Goal: Find specific page/section: Find specific page/section

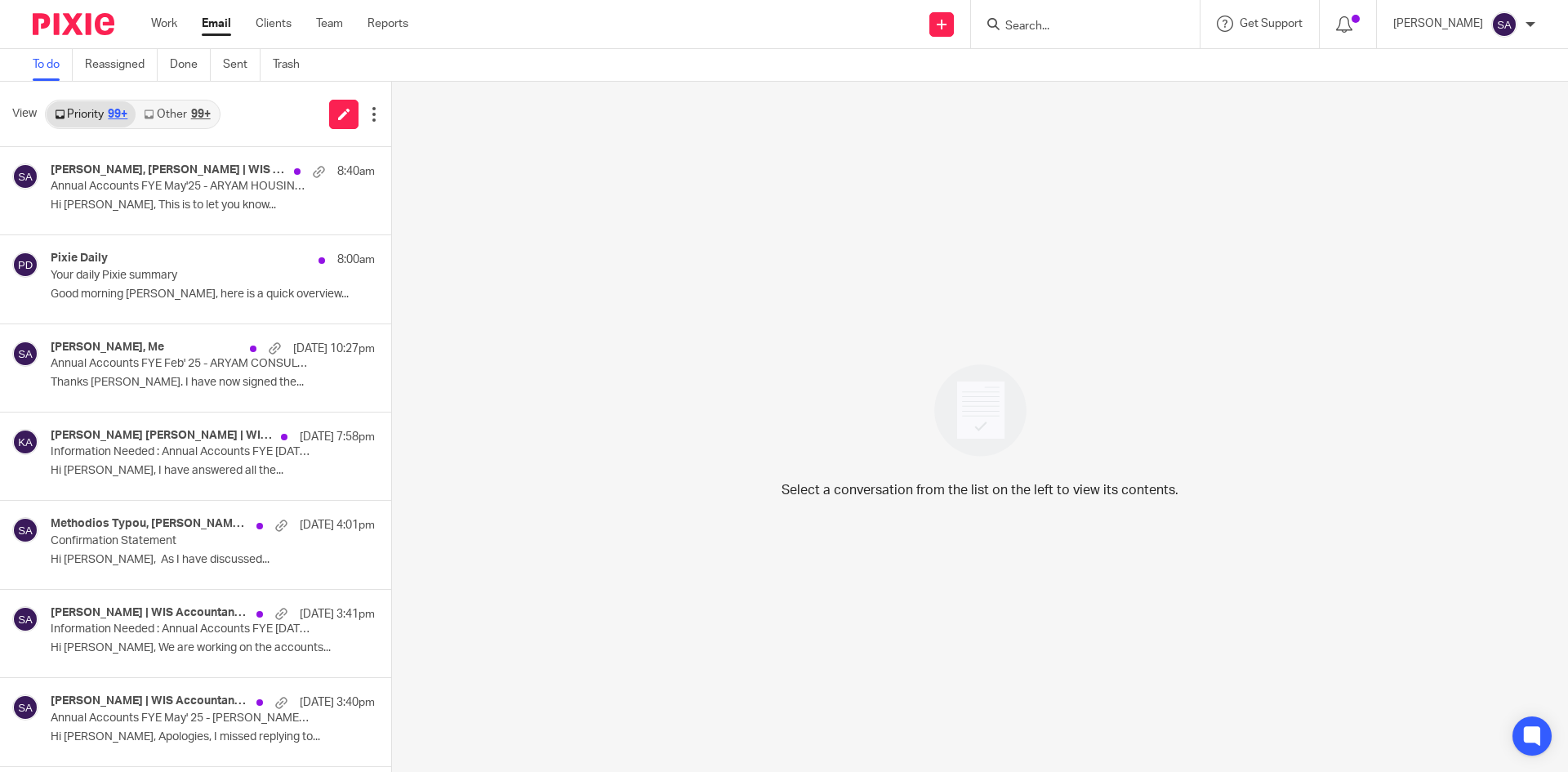
click at [1049, 26] on input "Search" at bounding box center [1077, 27] width 147 height 15
paste input "NOSPACESHIPS LTD"
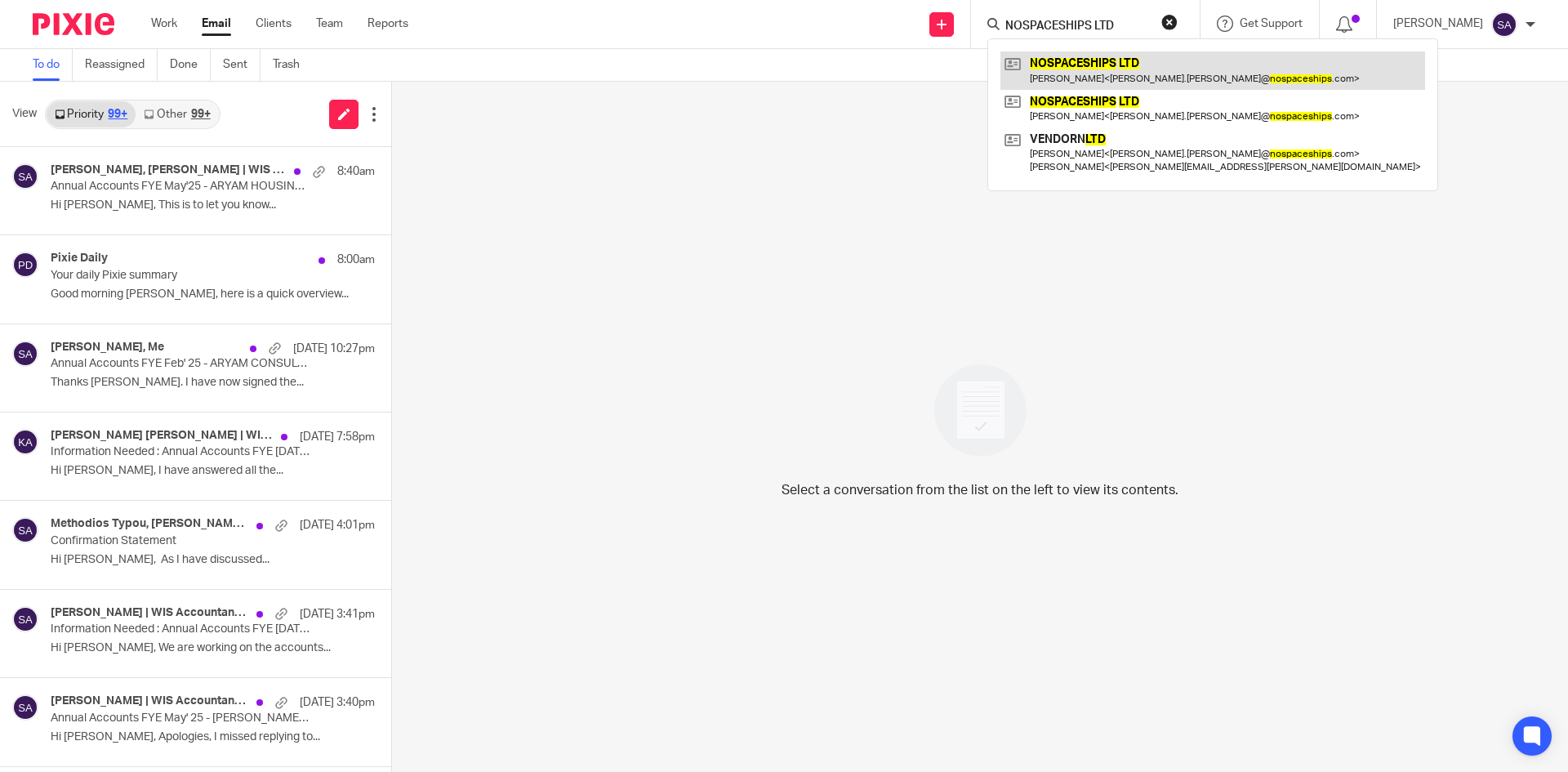
type input "NOSPACESHIPS LTD"
click at [1133, 63] on link at bounding box center [1212, 71] width 425 height 38
